Goal: Transaction & Acquisition: Purchase product/service

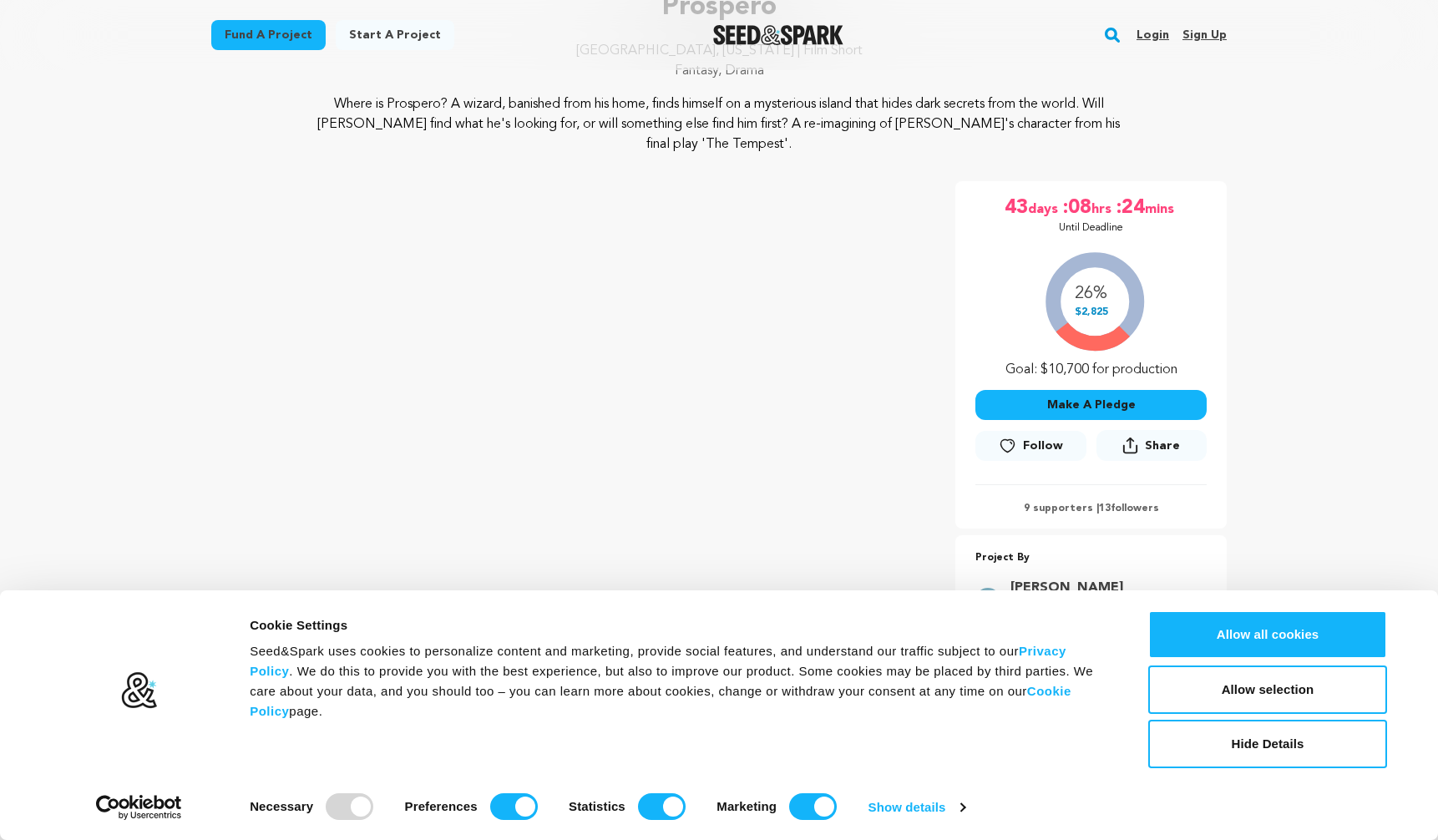
scroll to position [202, 0]
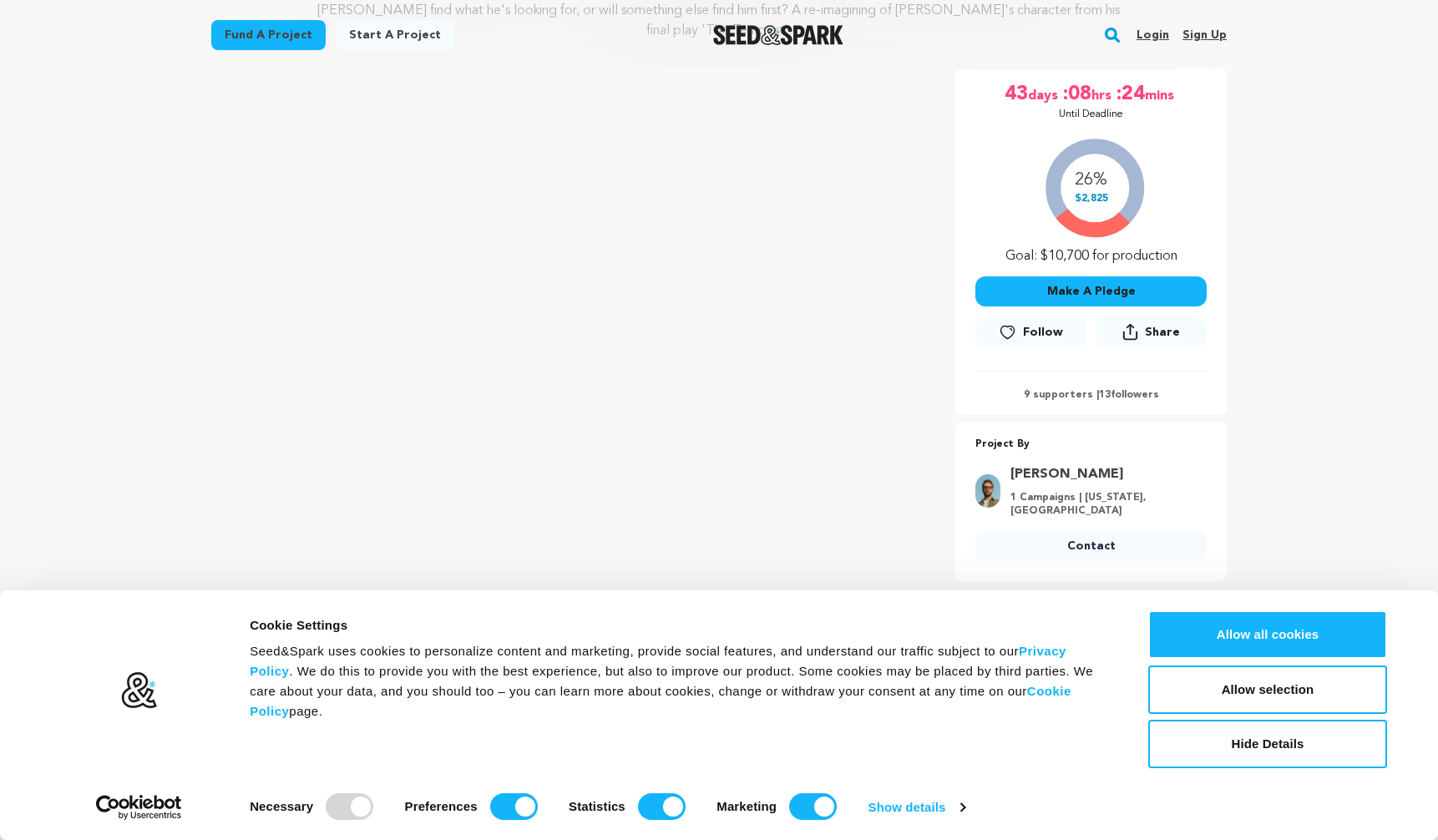
click at [1078, 301] on button "Make A Pledge" at bounding box center [1091, 292] width 231 height 30
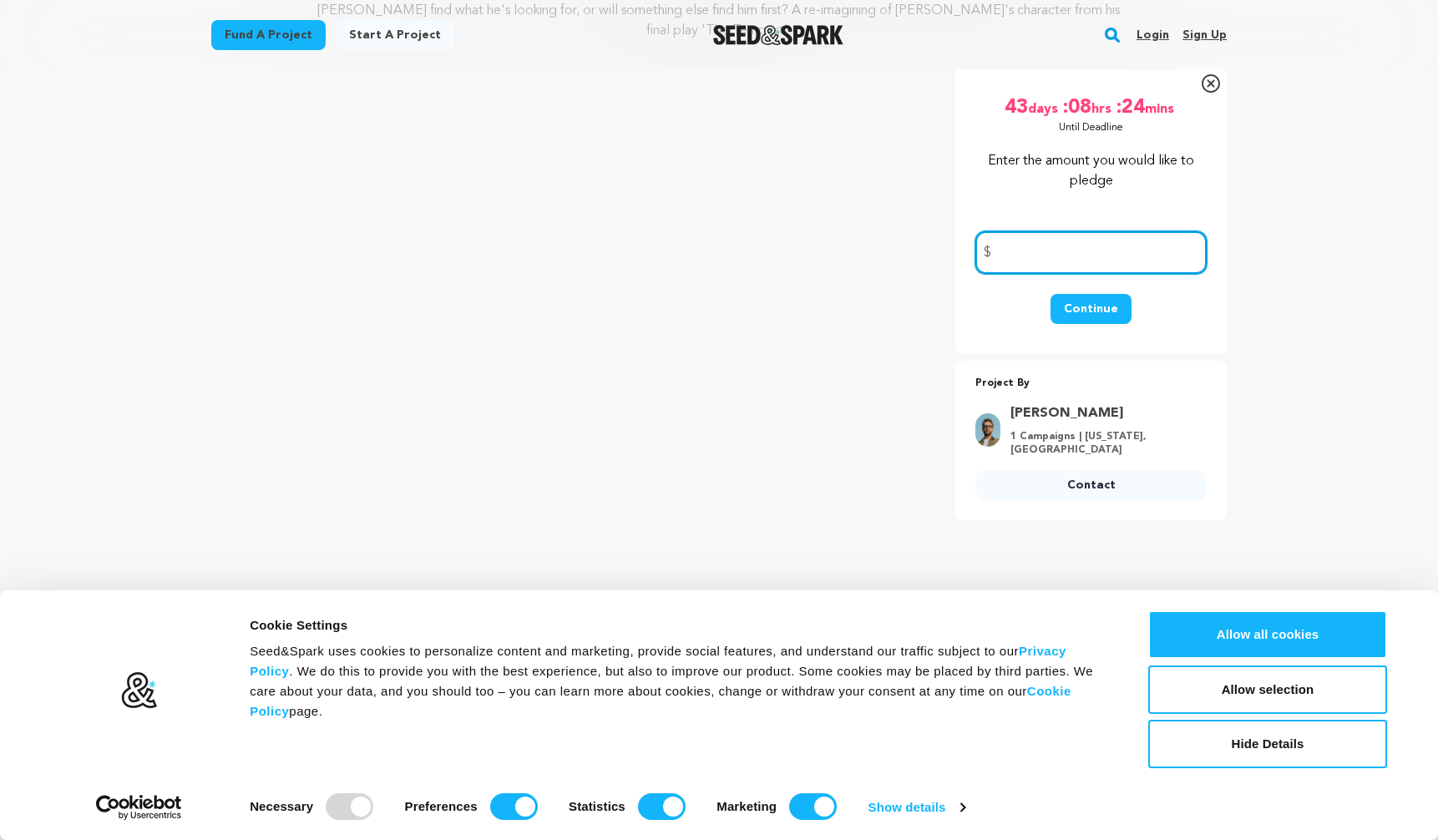
scroll to position [275, 0]
type input "50"
click at [1119, 297] on button "Continue" at bounding box center [1091, 308] width 81 height 30
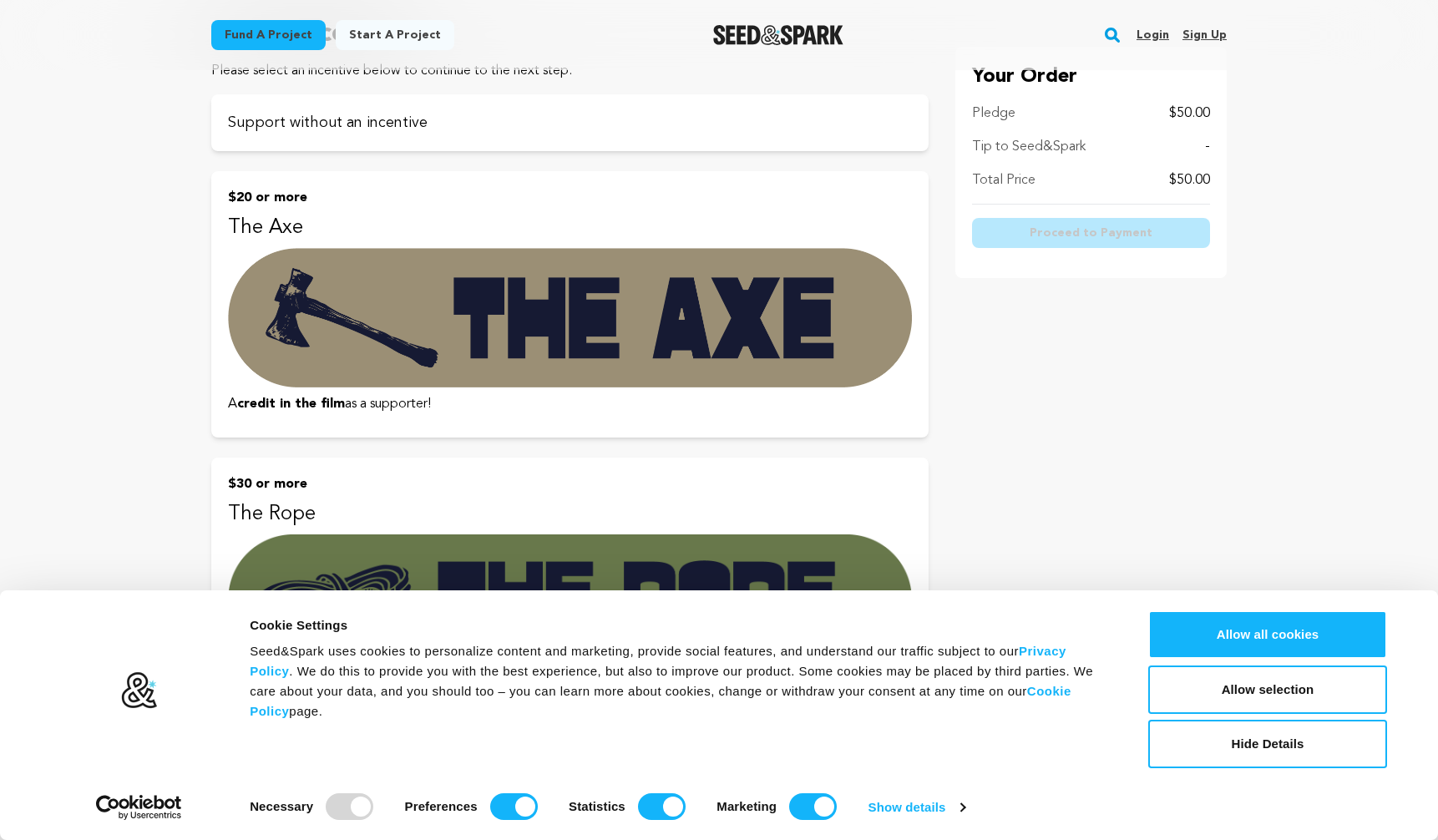
scroll to position [19, 0]
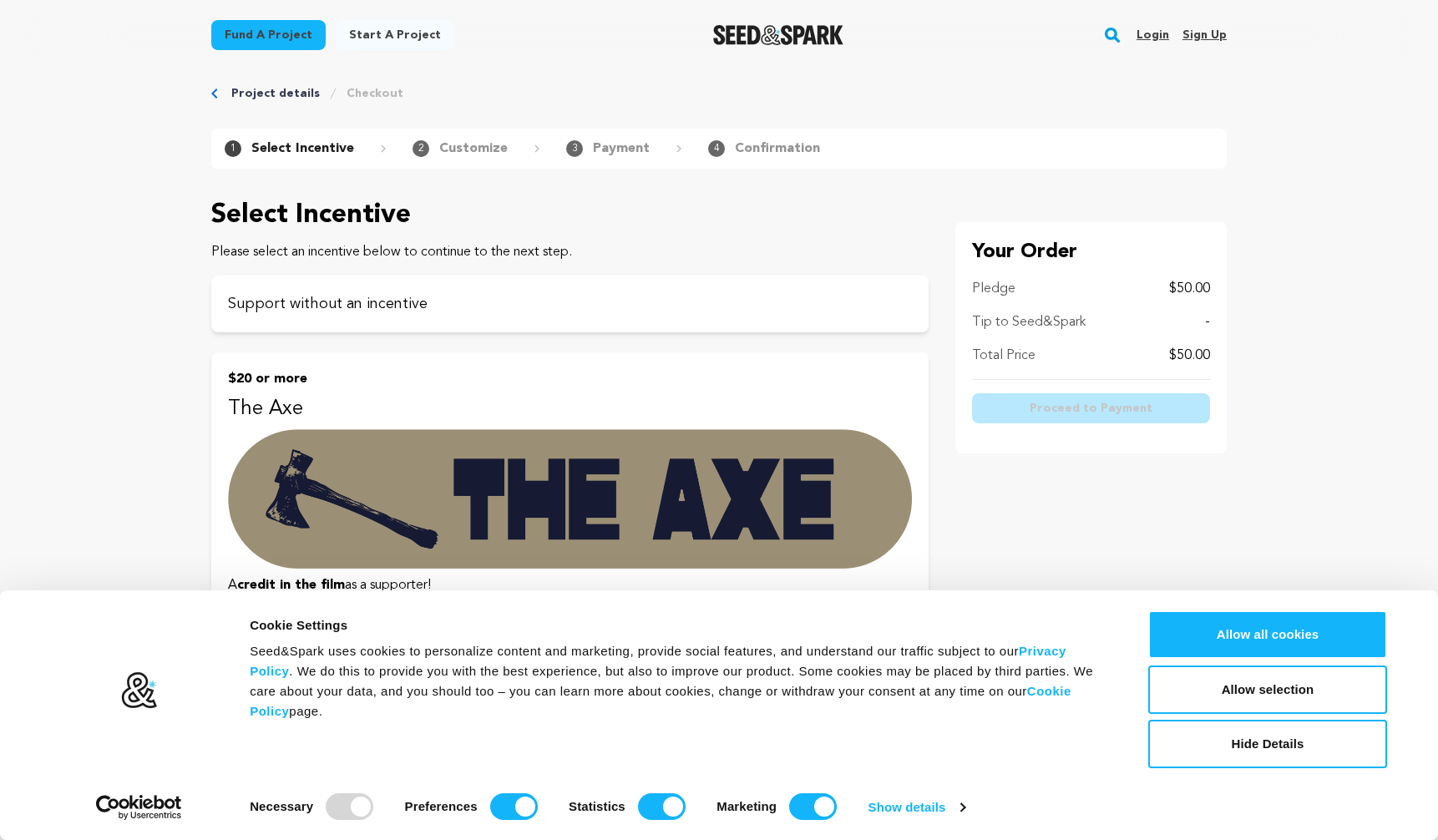
click at [352, 806] on div at bounding box center [349, 807] width 47 height 27
click at [1223, 646] on button "Allow all cookies" at bounding box center [1268, 634] width 238 height 48
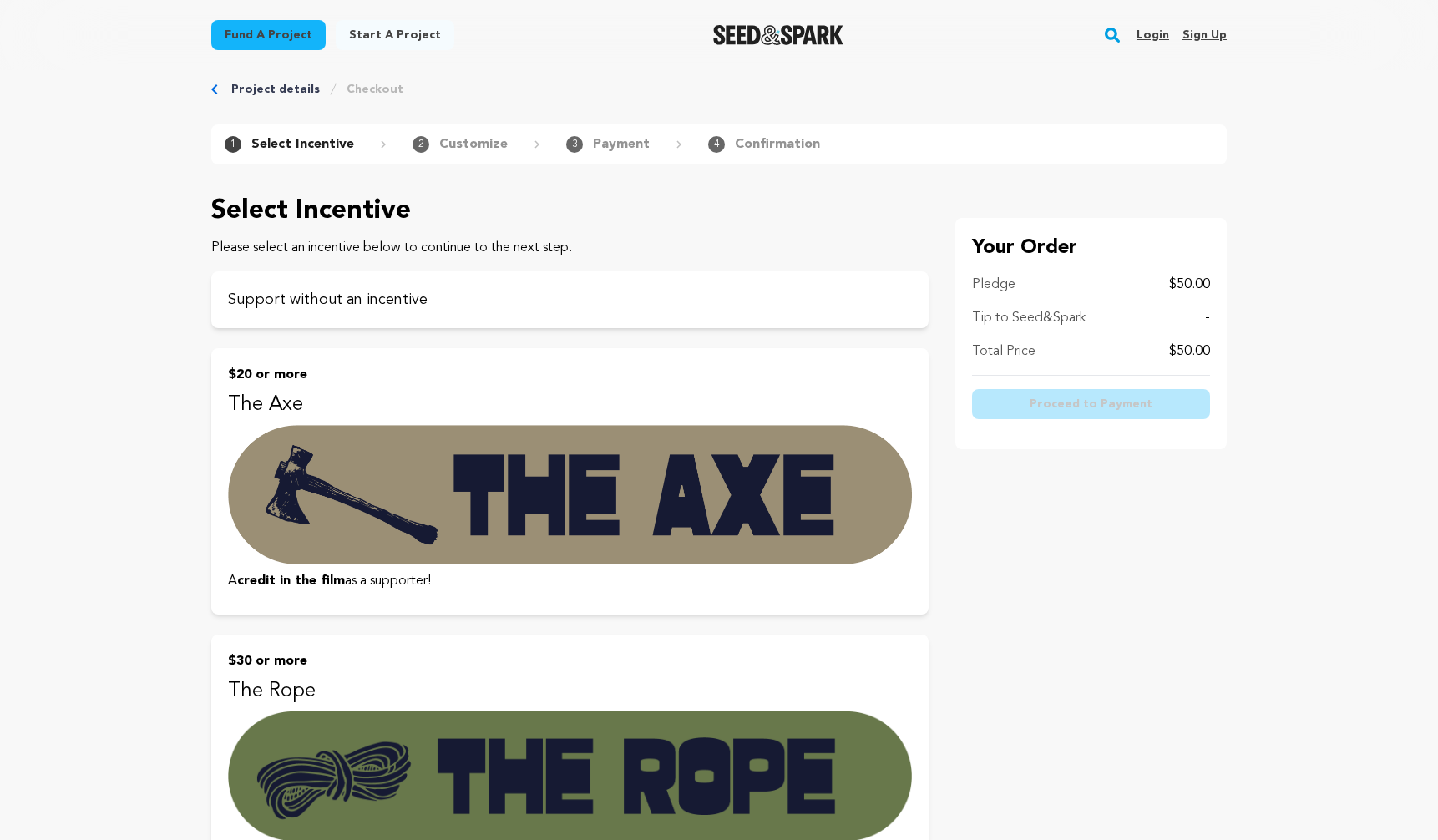
scroll to position [0, 0]
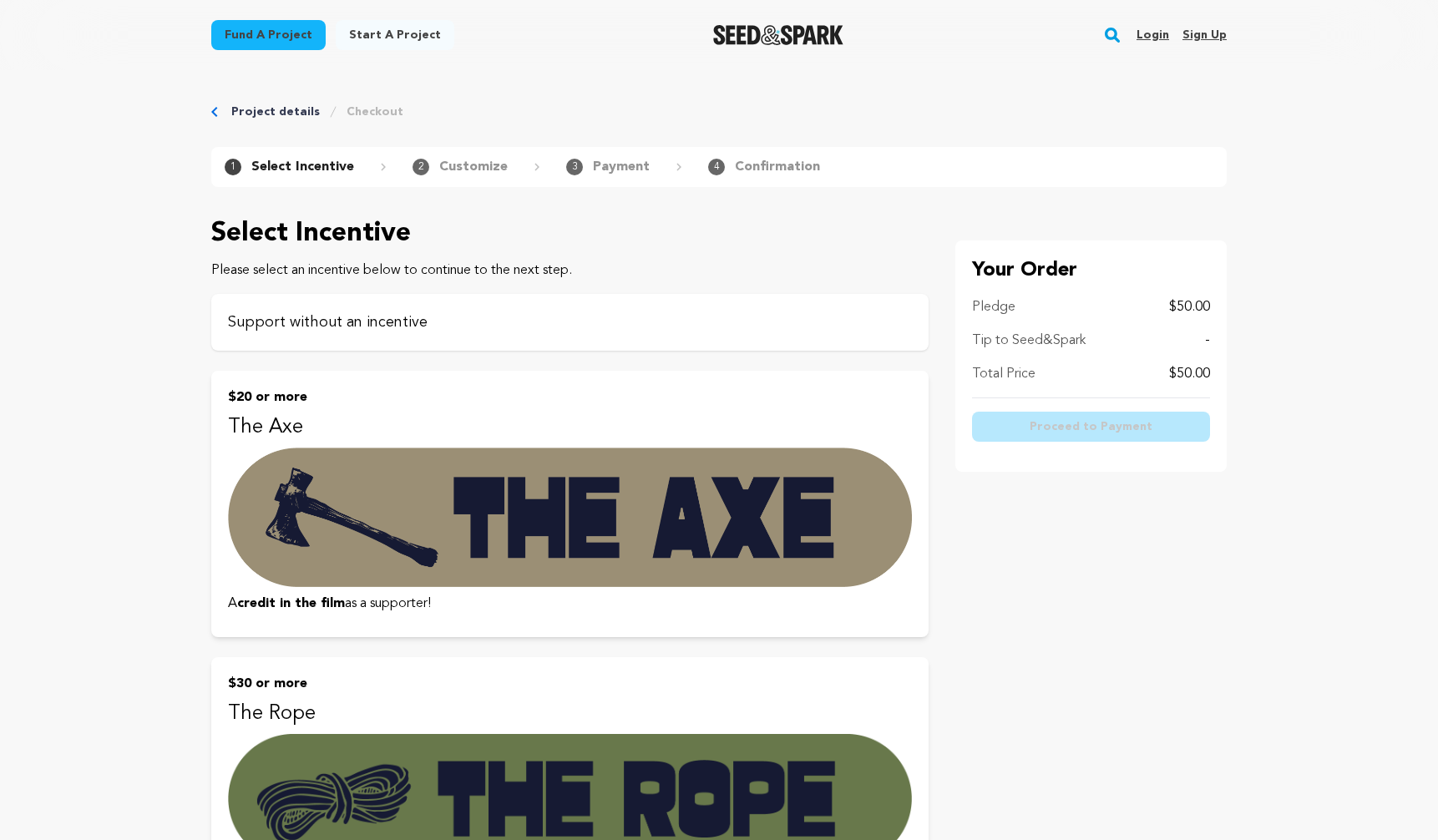
click at [321, 331] on p "Support without an incentive" at bounding box center [570, 322] width 684 height 23
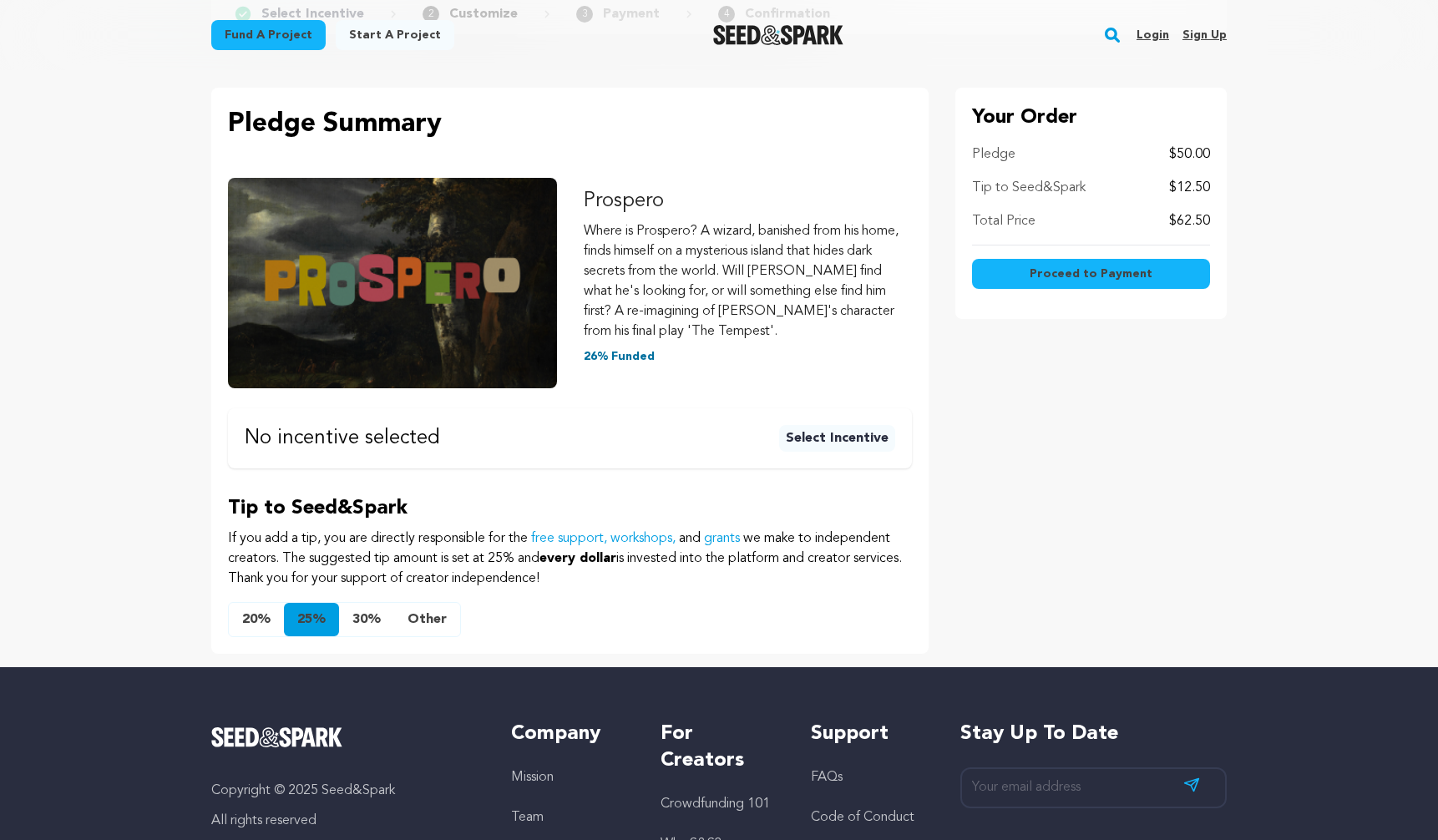
scroll to position [137, 0]
